Goal: Transaction & Acquisition: Purchase product/service

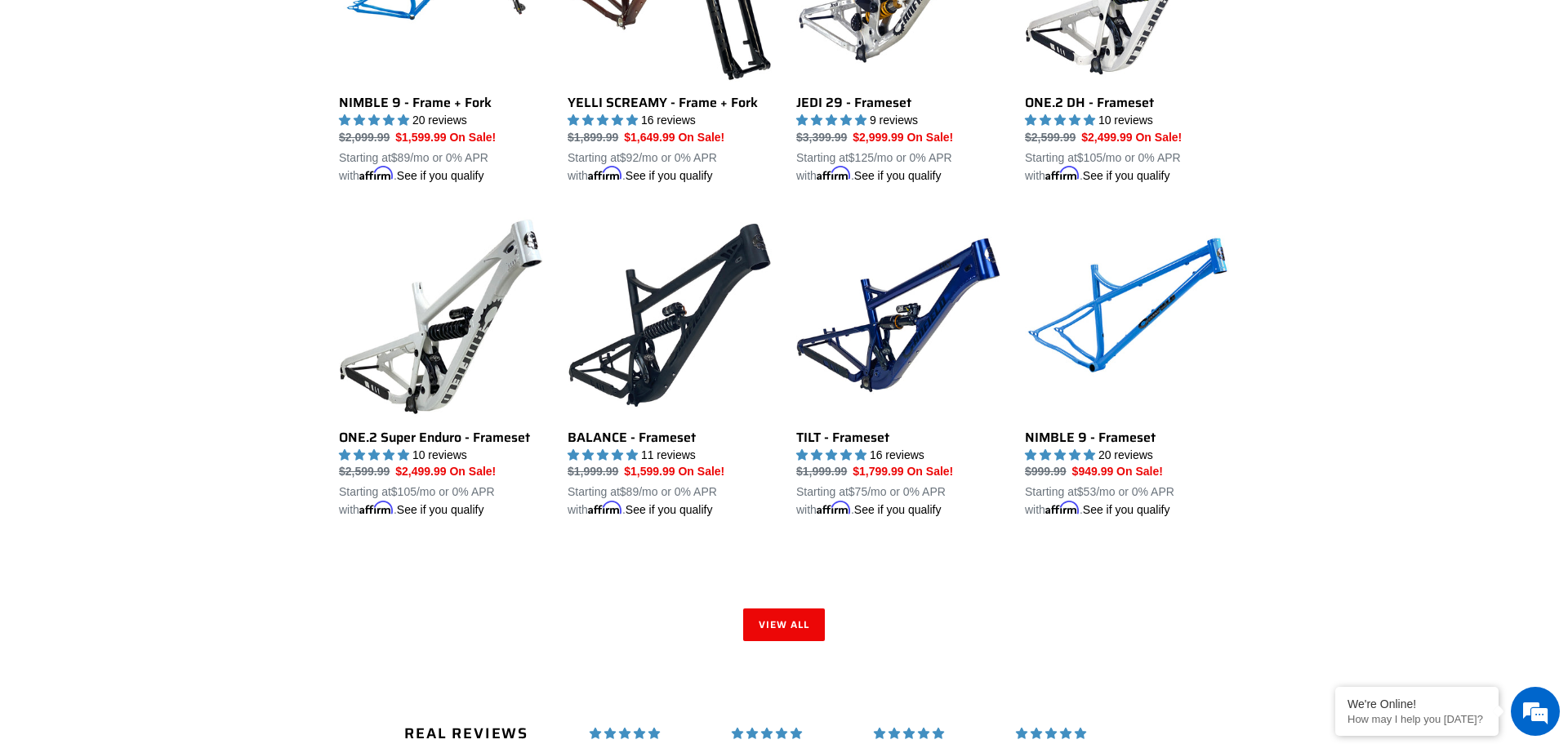
scroll to position [2280, 0]
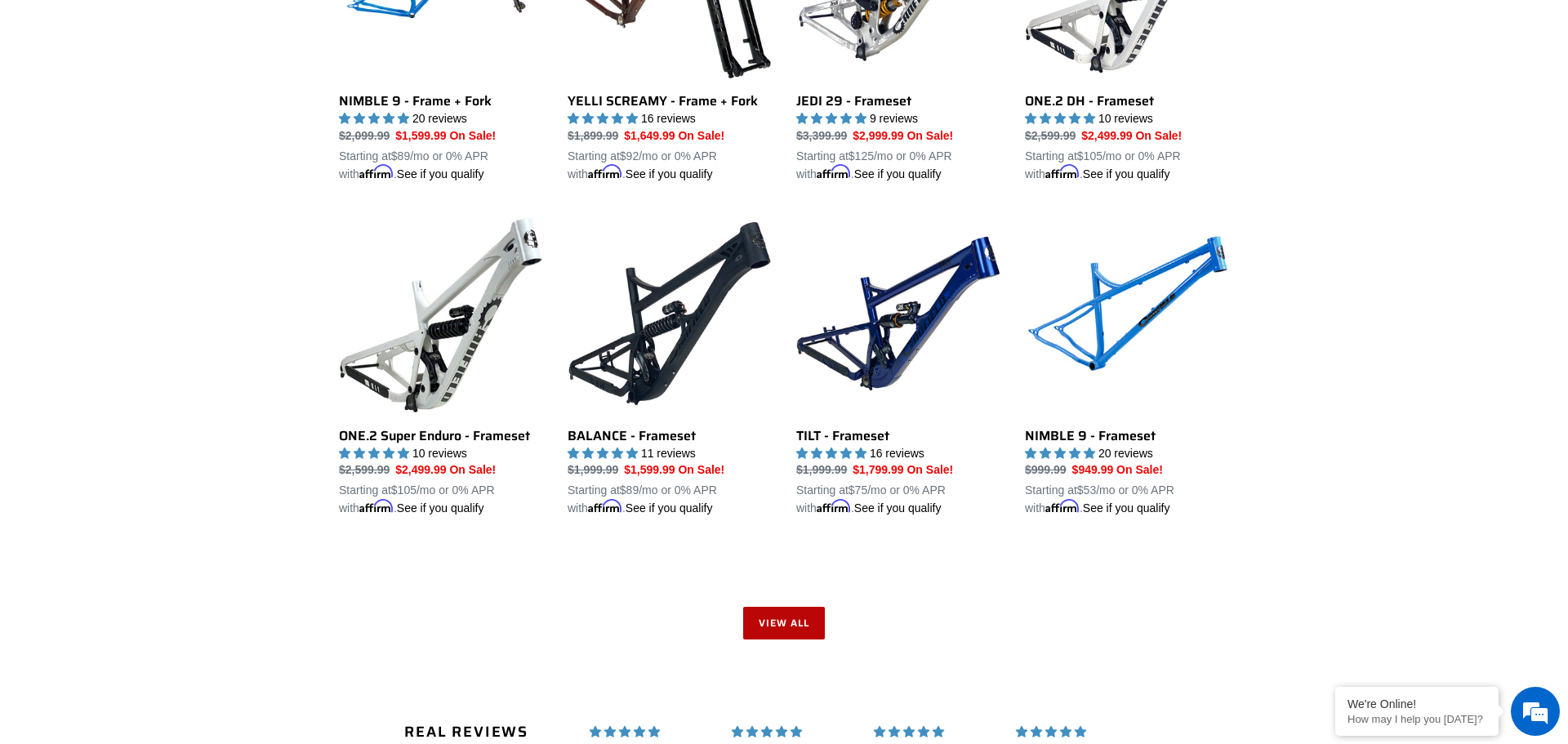
click at [770, 624] on link "View all" at bounding box center [784, 623] width 81 height 33
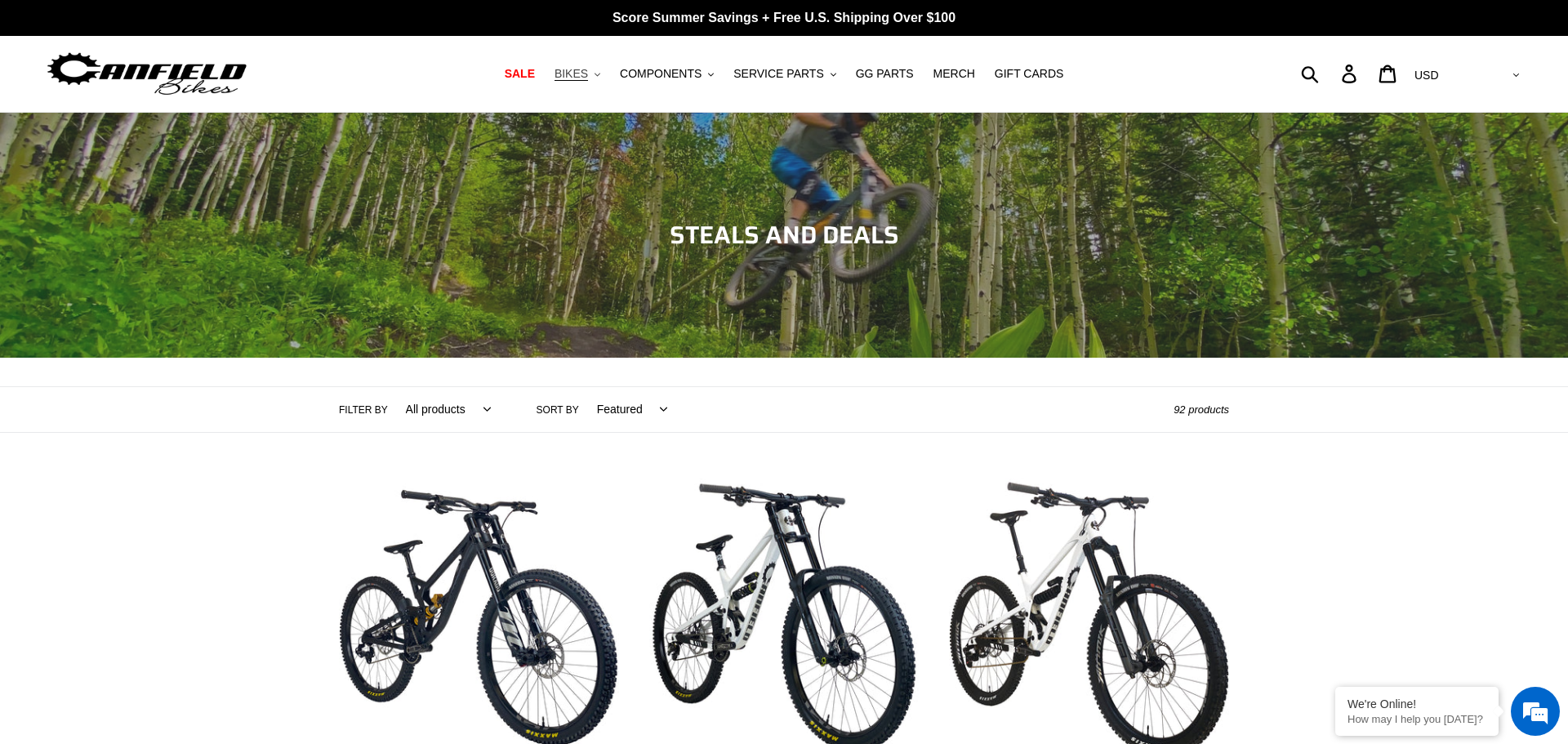
click at [588, 73] on span "BIKES" at bounding box center [572, 74] width 34 height 14
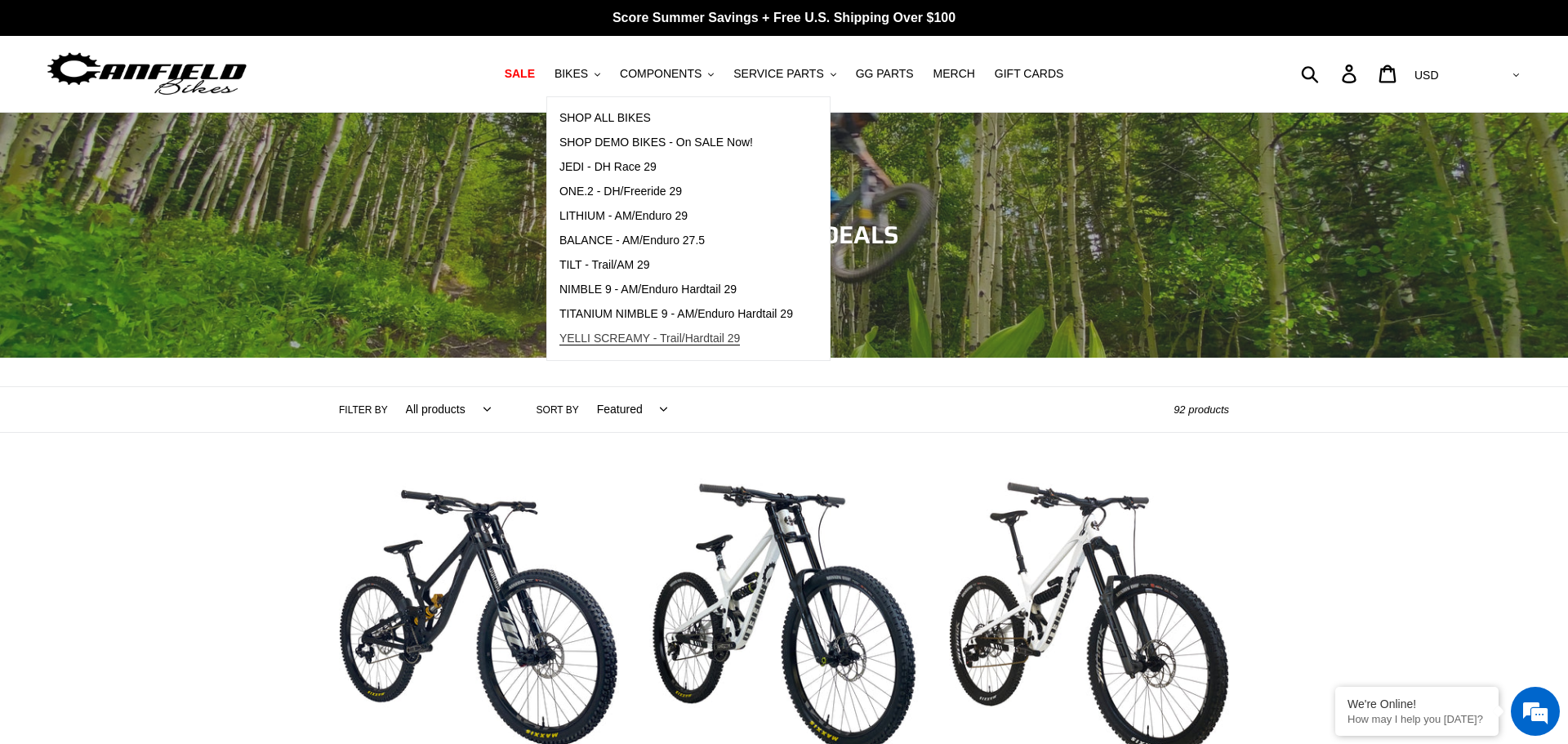
click at [673, 344] on span "YELLI SCREAMY - Trail/Hardtail 29" at bounding box center [650, 339] width 181 height 14
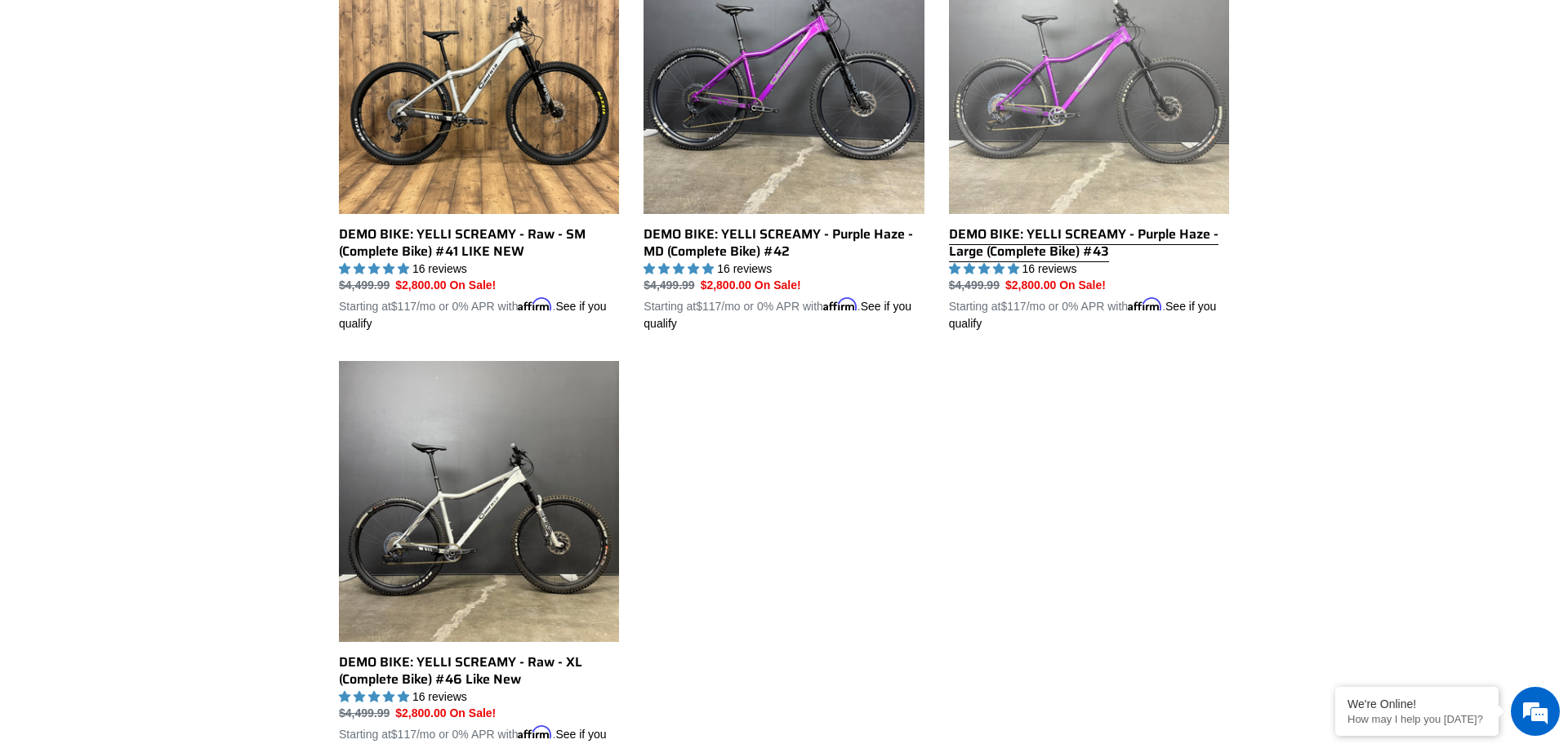
click at [1080, 124] on link "DEMO BIKE: YELLI SCREAMY - Purple Haze - Large (Complete Bike) #43" at bounding box center [1089, 132] width 280 height 399
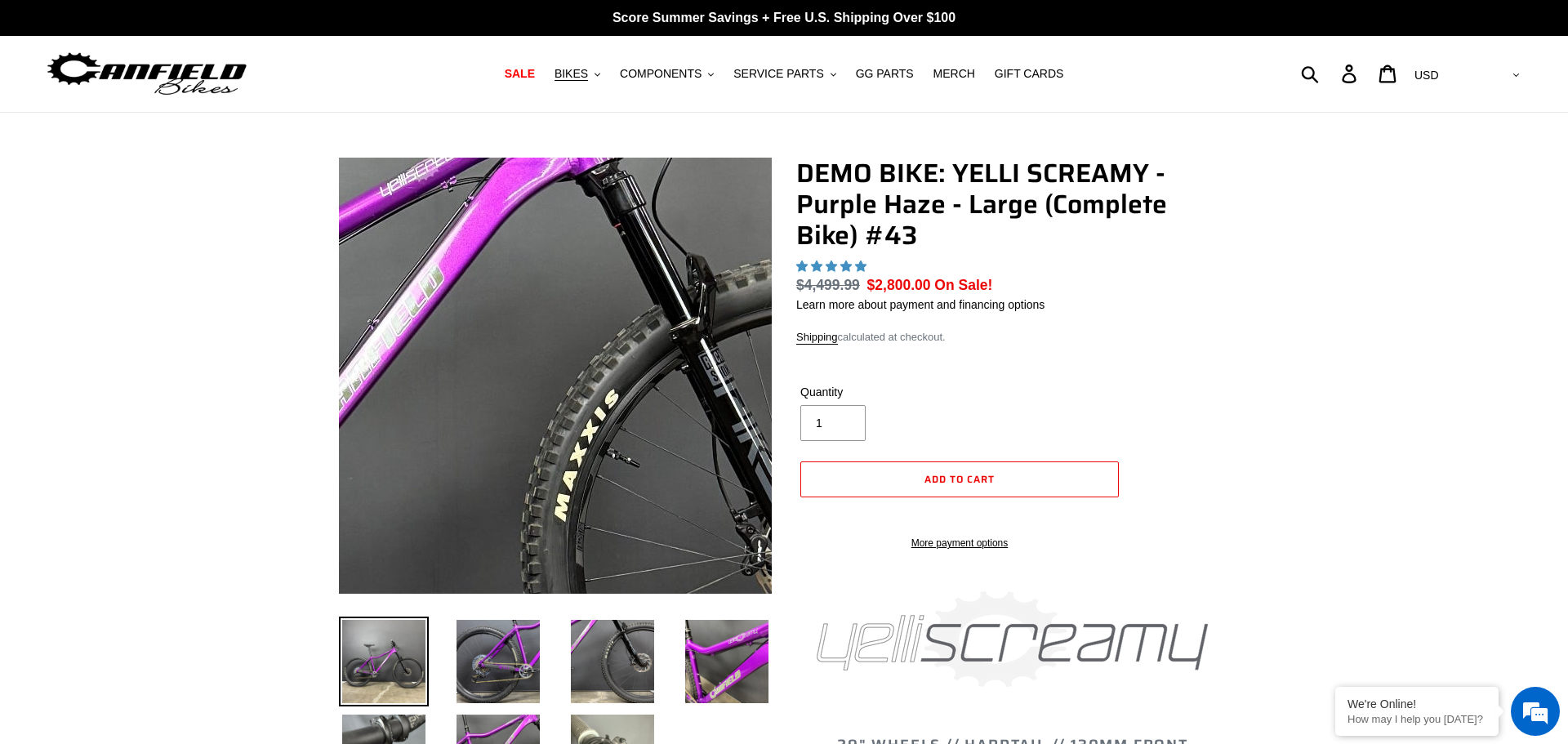
select select "highest-rating"
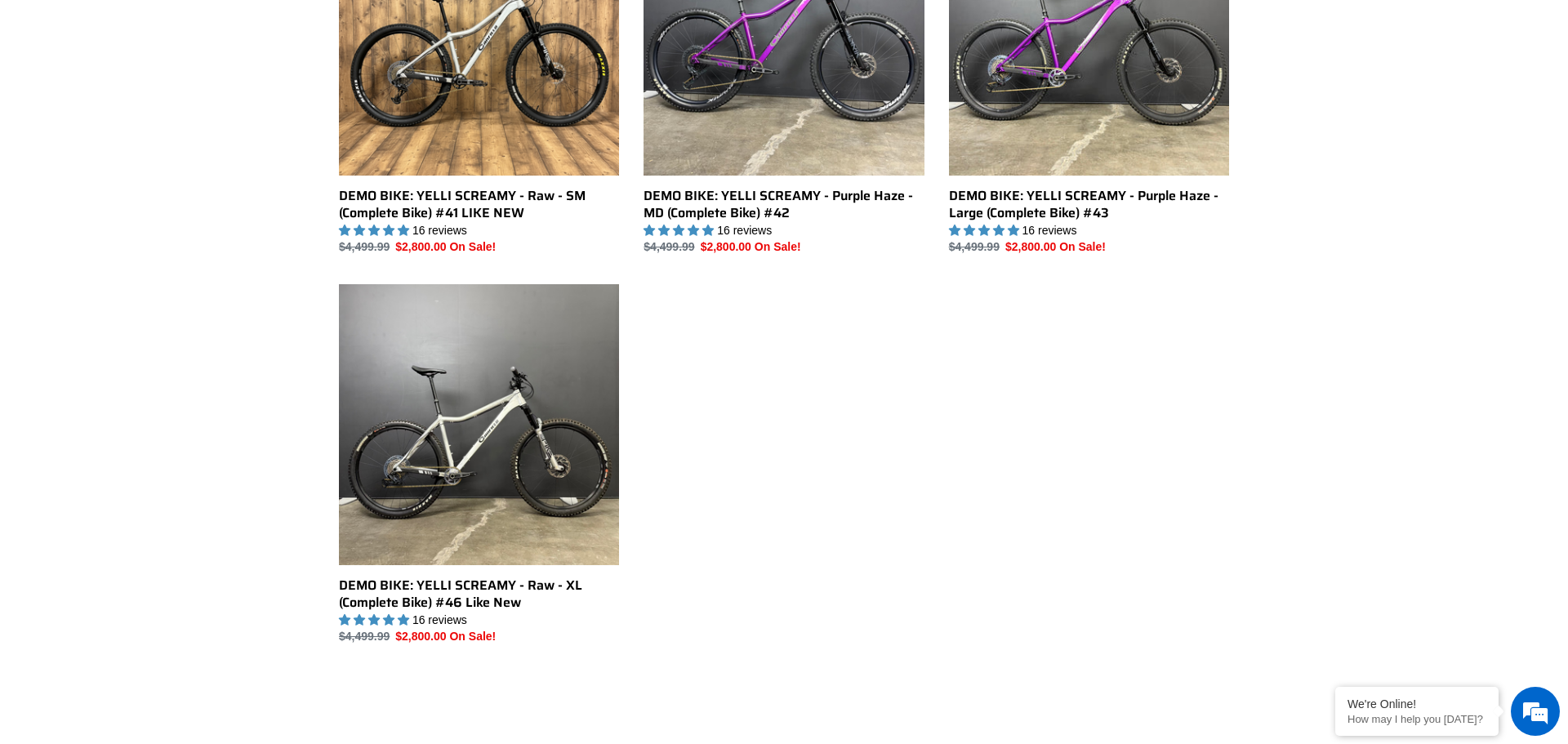
scroll to position [993, 0]
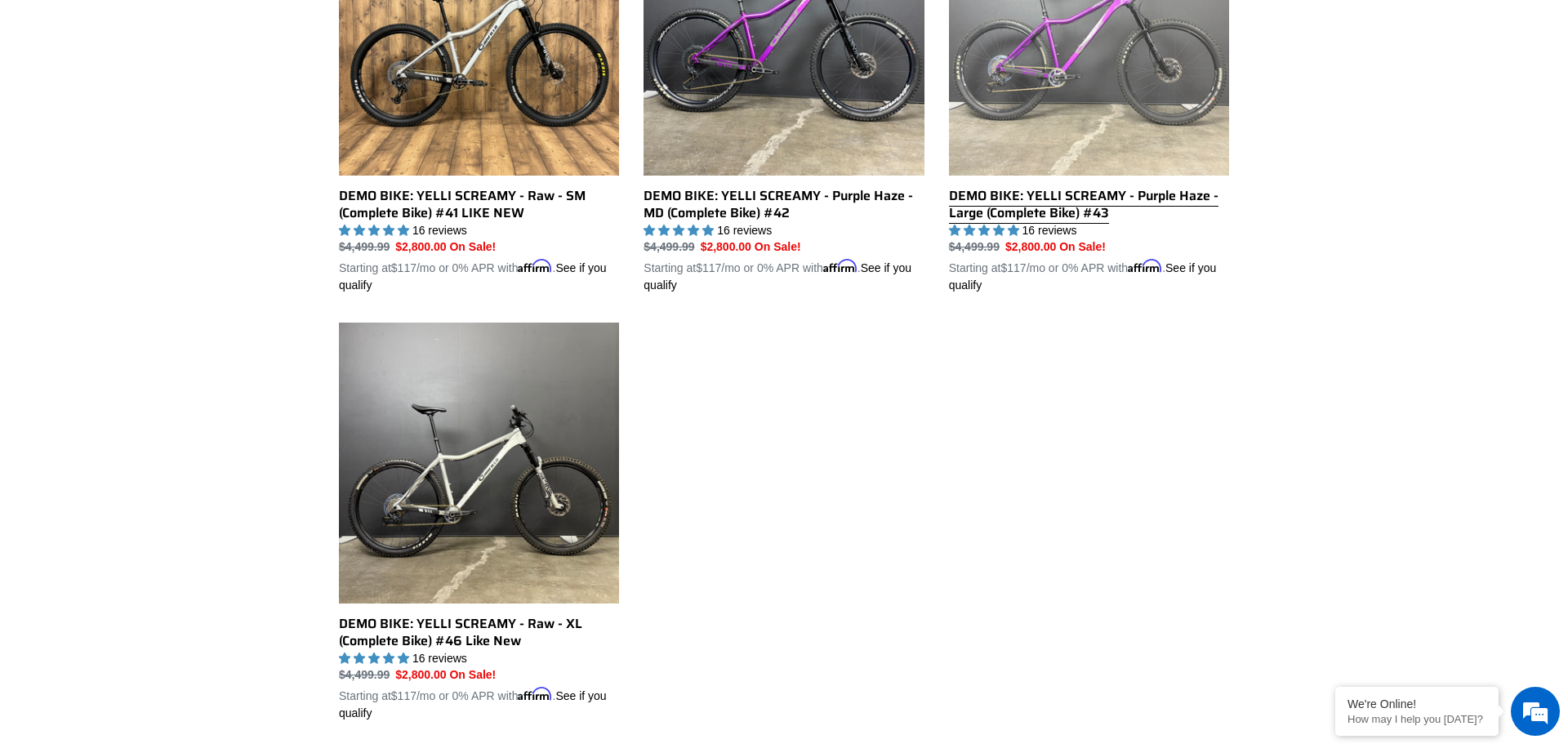
click at [1039, 186] on link "DEMO BIKE: YELLI SCREAMY - Purple Haze - Large (Complete Bike) #43" at bounding box center [1089, 94] width 280 height 399
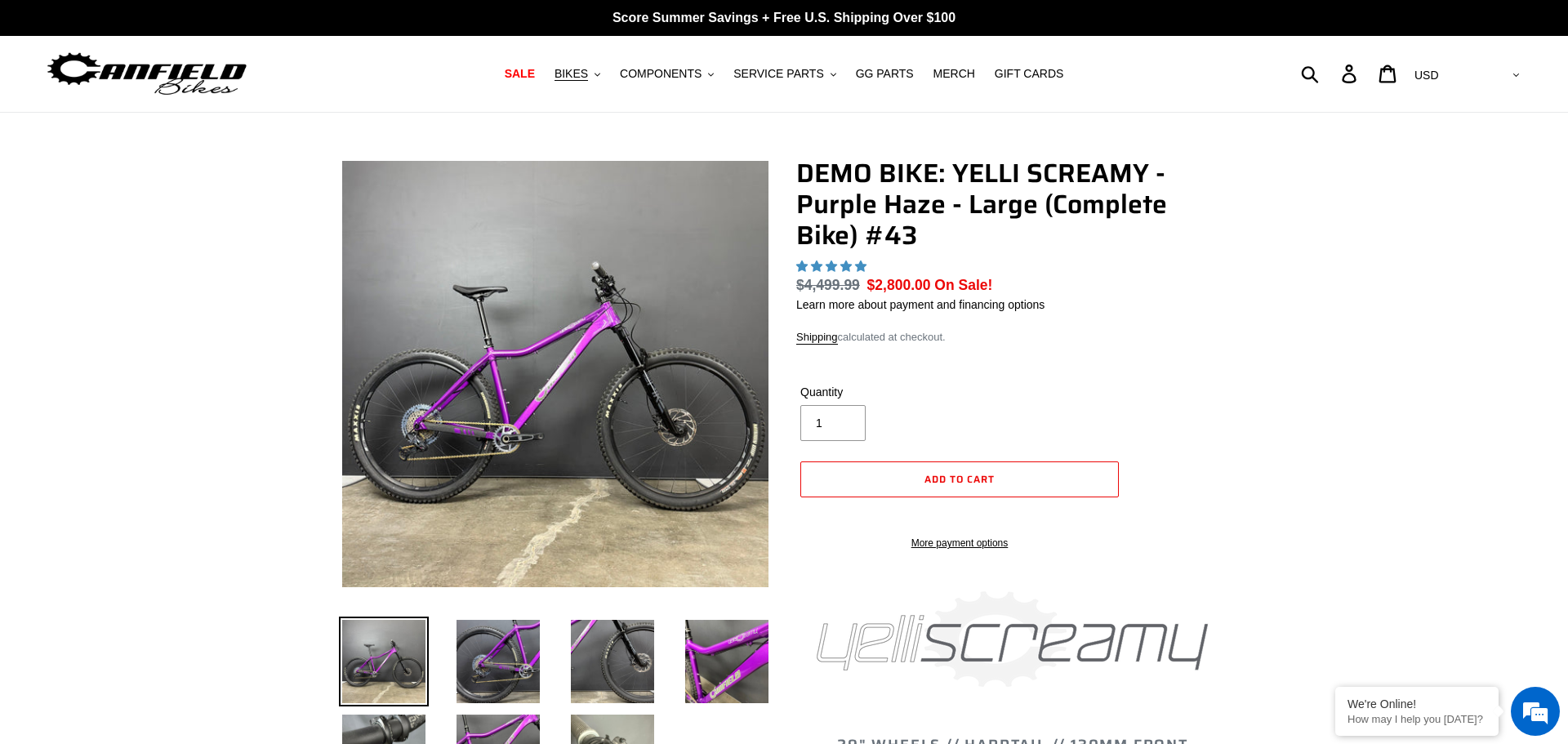
select select "highest-rating"
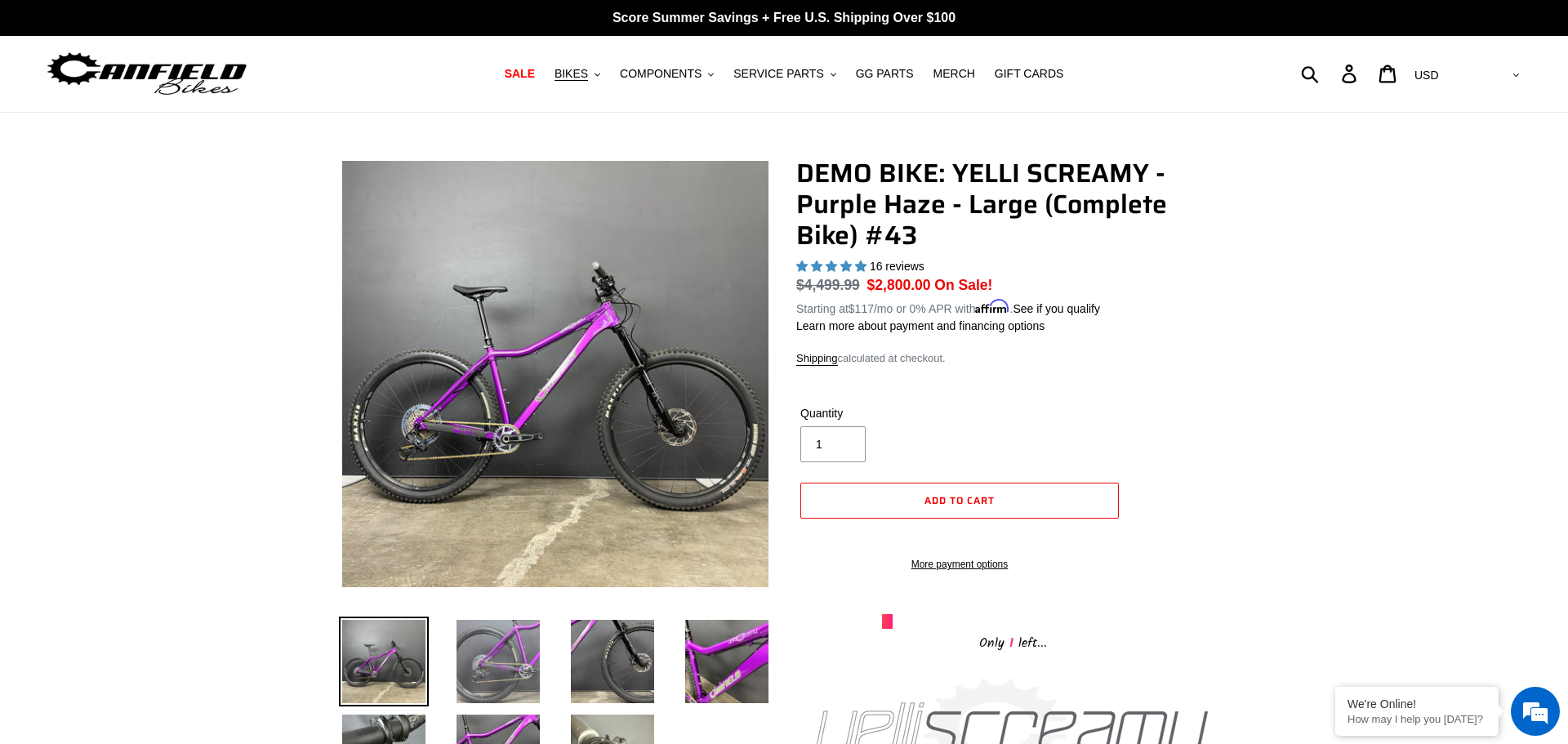
click at [504, 667] on img at bounding box center [498, 661] width 90 height 90
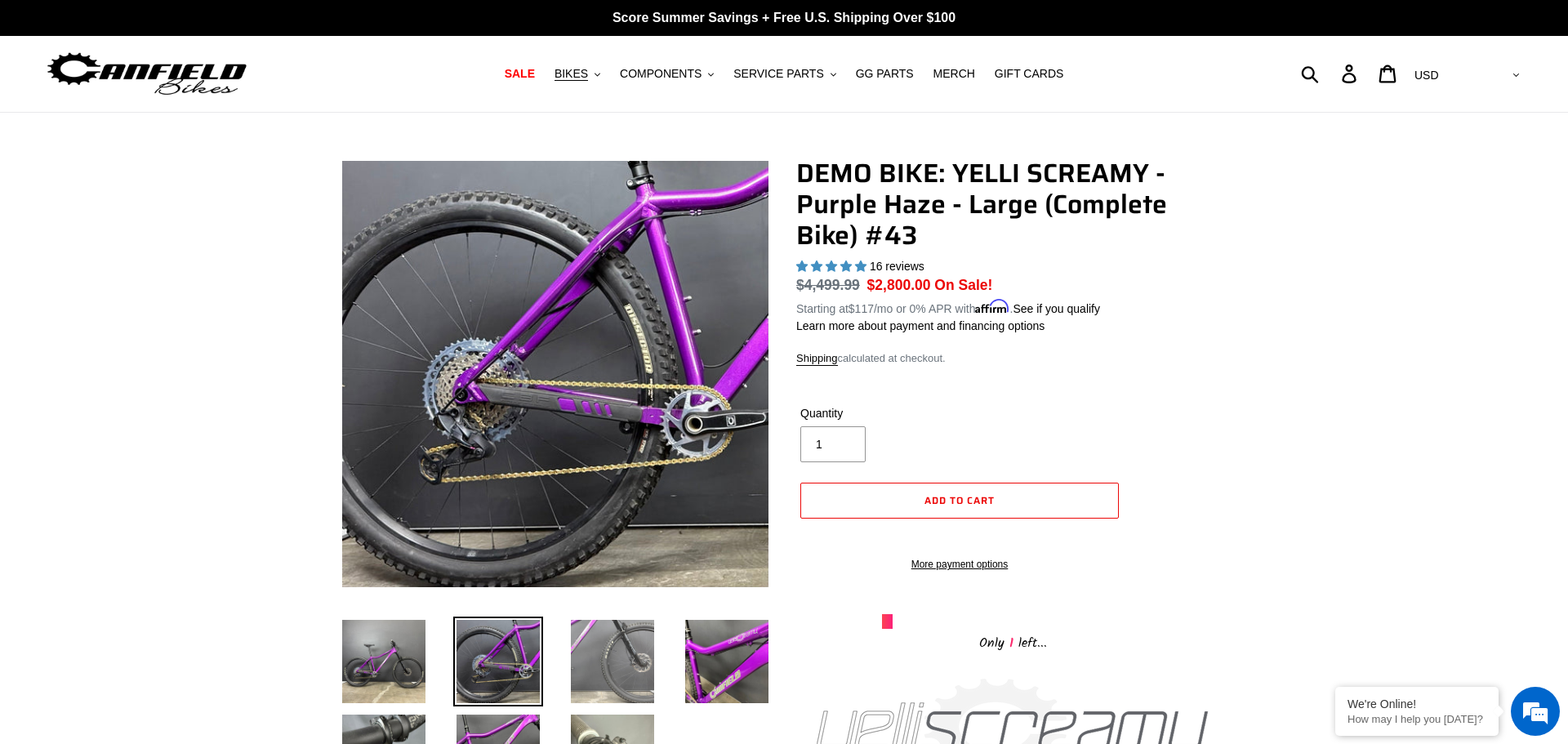
click at [614, 666] on img at bounding box center [612, 661] width 90 height 90
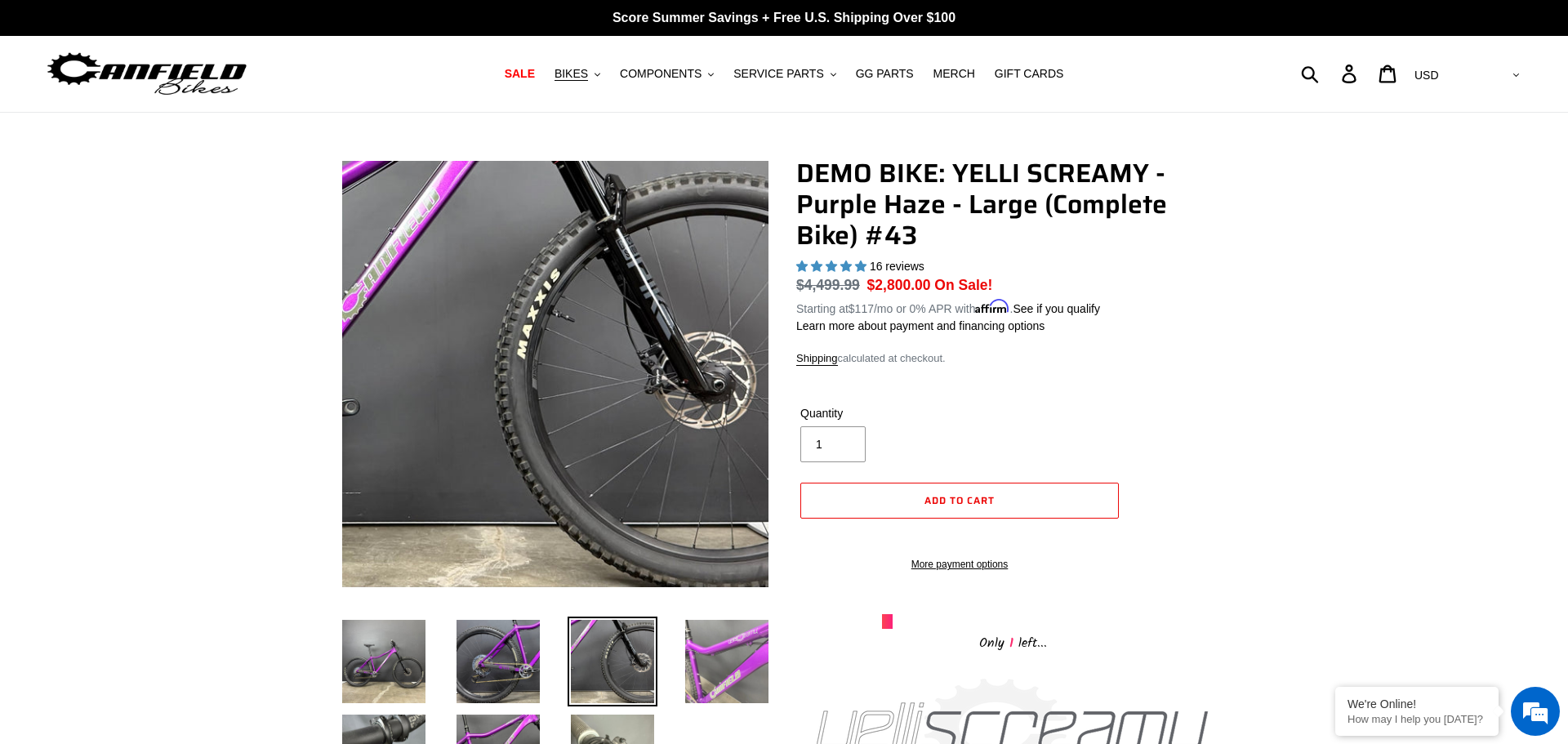
click at [704, 658] on img at bounding box center [726, 661] width 90 height 90
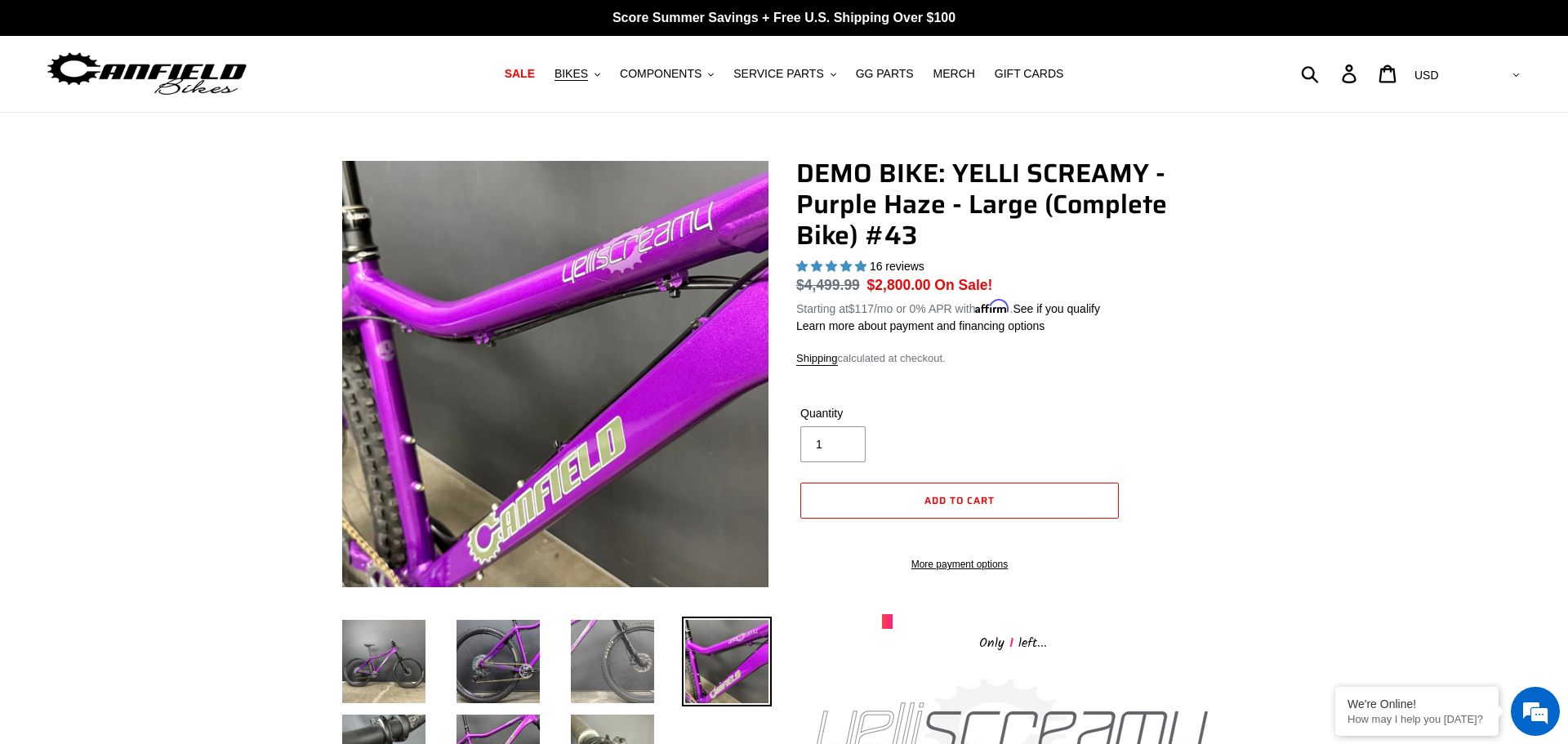
click at [617, 621] on img at bounding box center [612, 661] width 90 height 90
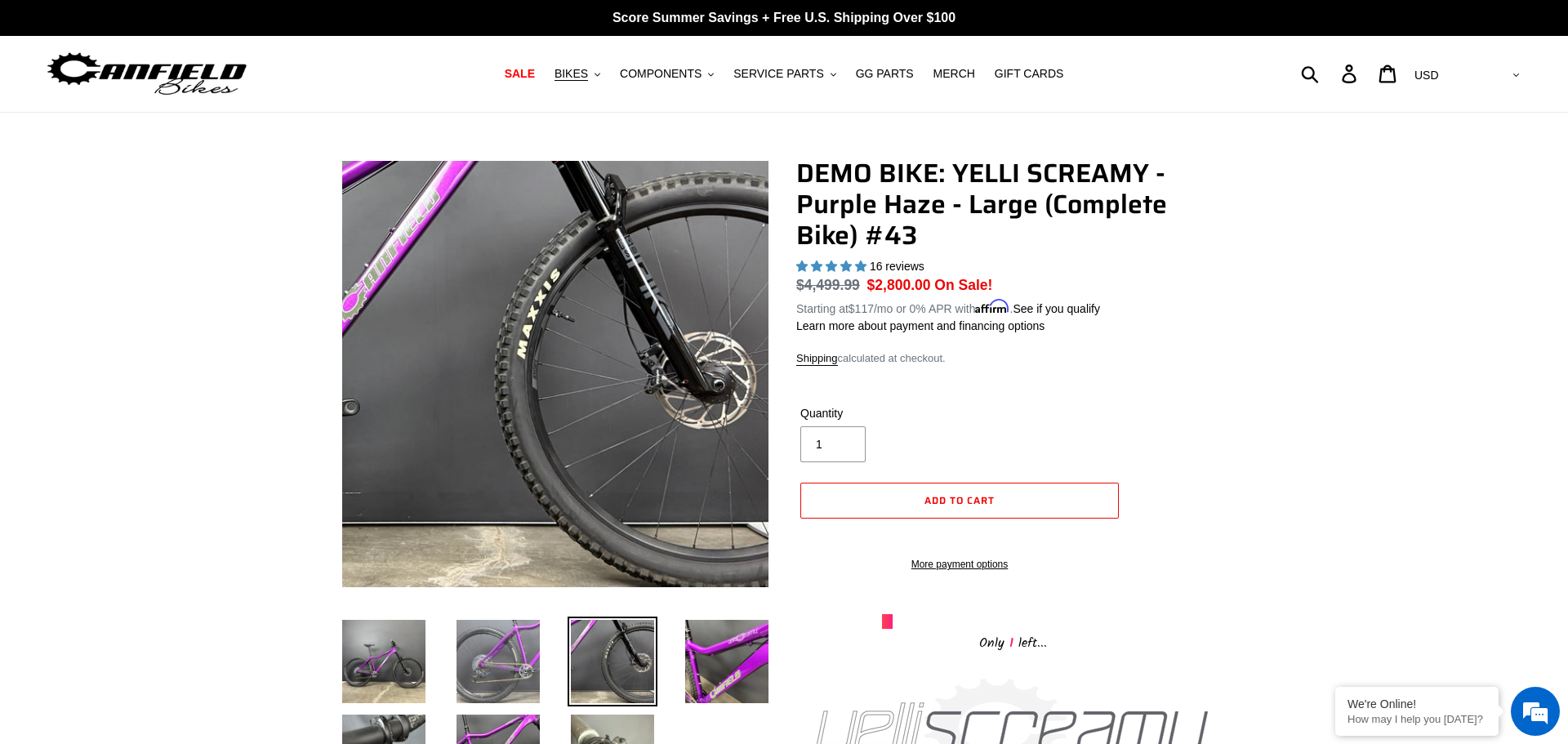
click at [458, 687] on img at bounding box center [498, 661] width 90 height 90
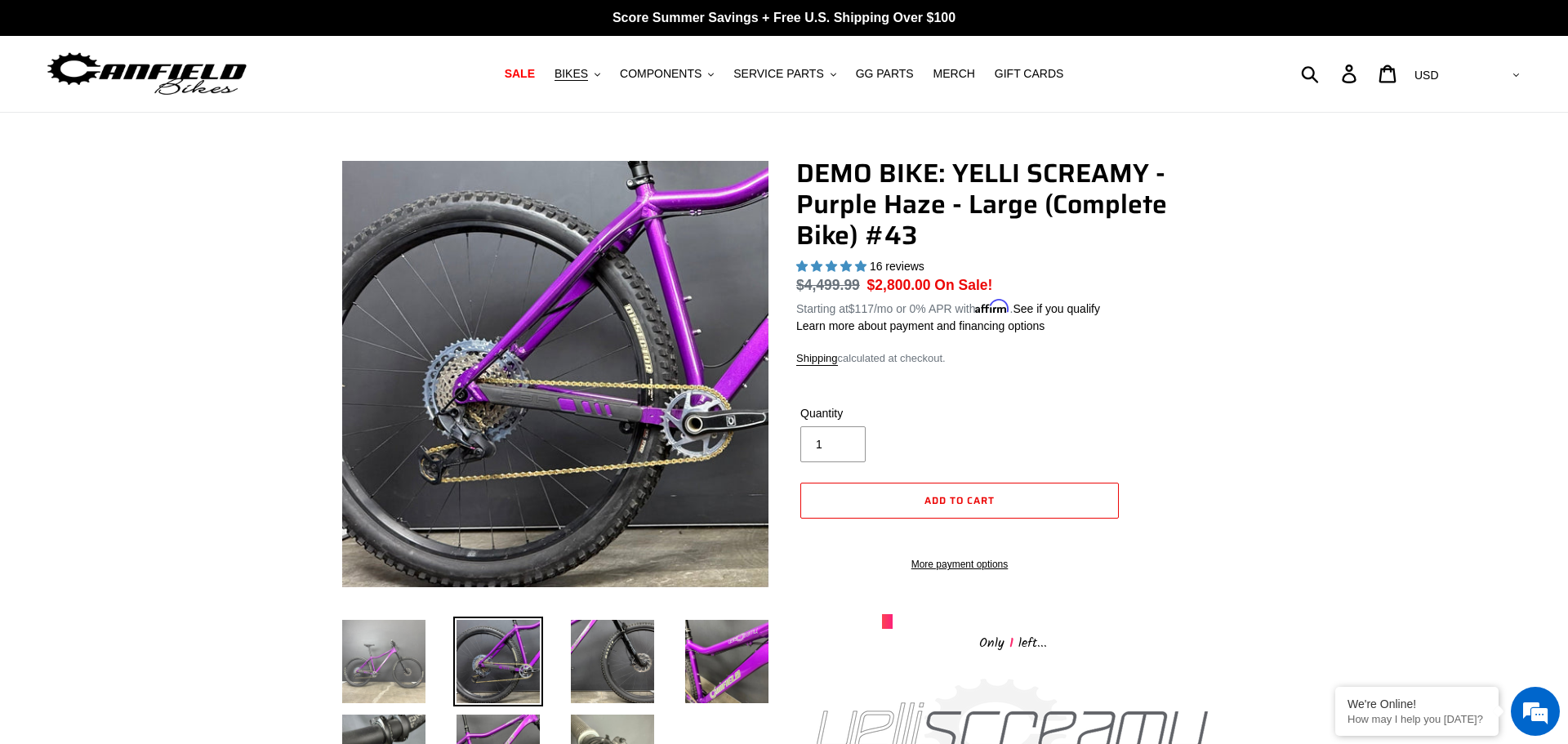
click at [369, 655] on img at bounding box center [383, 661] width 90 height 90
